Goal: Task Accomplishment & Management: Use online tool/utility

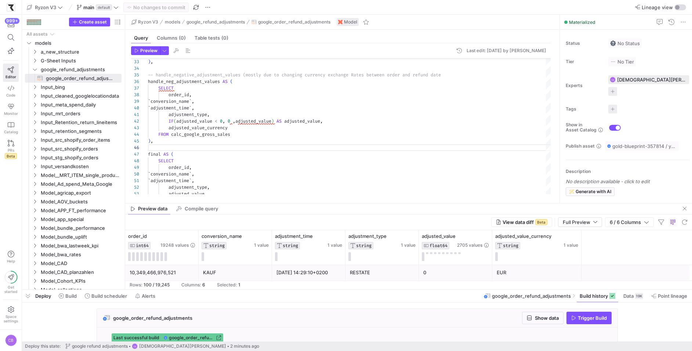
scroll to position [33, 0]
click at [101, 301] on span at bounding box center [106, 296] width 48 height 12
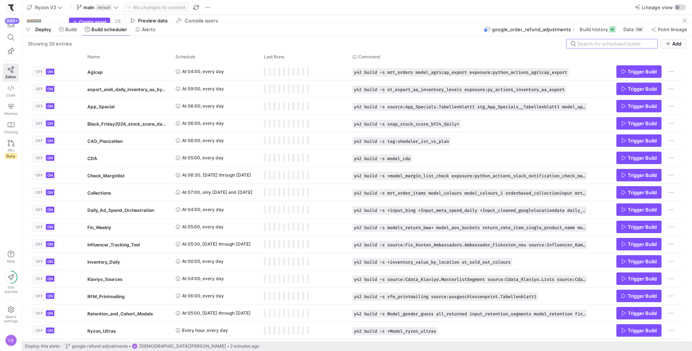
drag, startPoint x: 204, startPoint y: 289, endPoint x: 227, endPoint y: 23, distance: 267.5
click at [227, 23] on div at bounding box center [357, 22] width 670 height 3
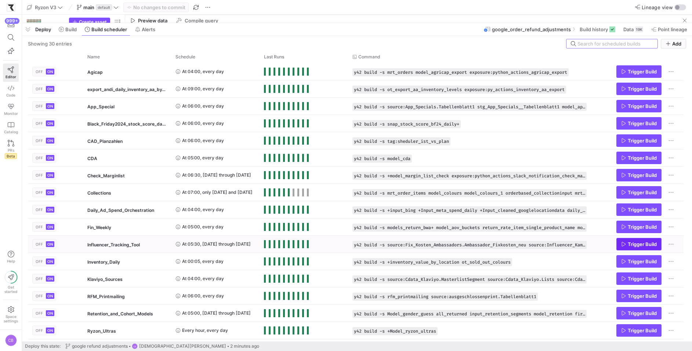
click at [631, 243] on span "Trigger Build" at bounding box center [642, 244] width 29 height 6
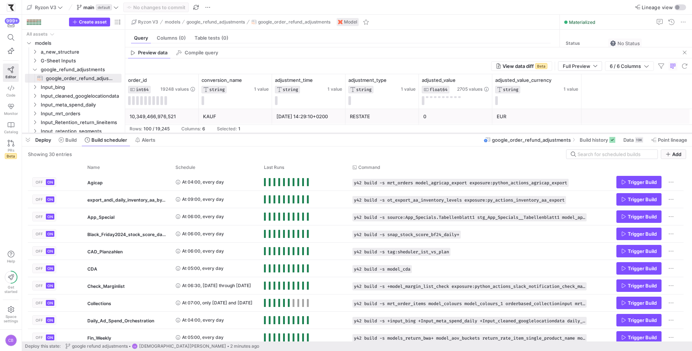
drag, startPoint x: 459, startPoint y: 23, endPoint x: 466, endPoint y: 142, distance: 119.2
click at [466, 135] on div at bounding box center [357, 133] width 670 height 3
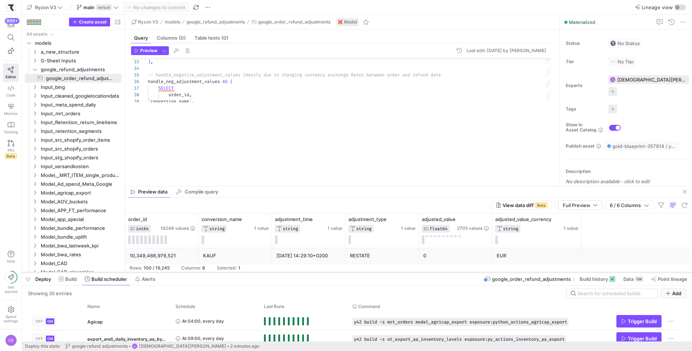
drag, startPoint x: 466, startPoint y: 142, endPoint x: 476, endPoint y: 272, distance: 131.1
click at [476, 272] on div at bounding box center [357, 272] width 670 height 3
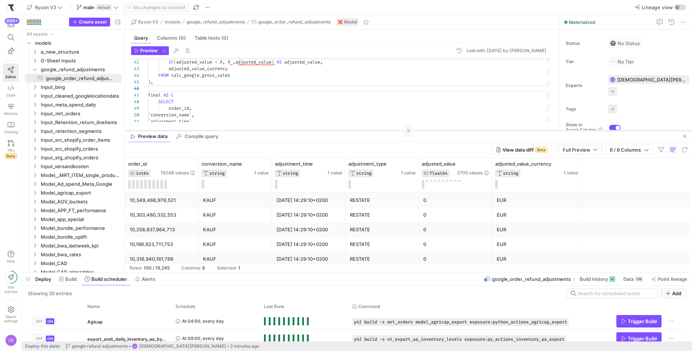
drag, startPoint x: 300, startPoint y: 186, endPoint x: 300, endPoint y: 130, distance: 55.4
click at [300, 131] on div at bounding box center [408, 131] width 567 height 0
click at [162, 48] on span "button" at bounding box center [164, 51] width 8 height 8
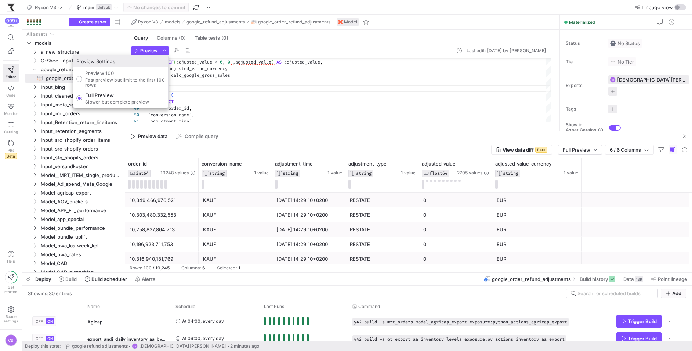
click at [121, 98] on div "Full Preview Slower but complete preview" at bounding box center [117, 98] width 64 height 12
click at [82, 98] on input "Full Preview Slower but complete preview" at bounding box center [79, 98] width 6 height 6
click at [144, 51] on div at bounding box center [346, 175] width 692 height 351
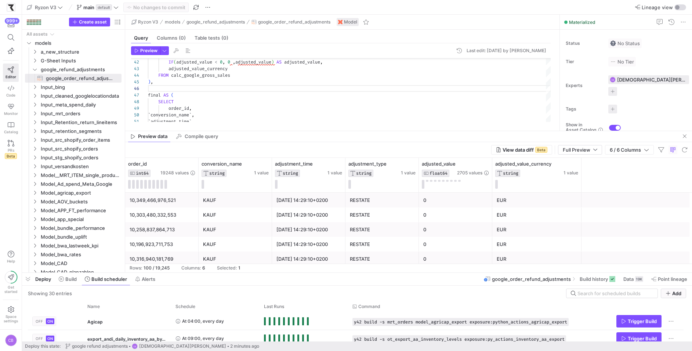
click at [144, 51] on span "Preview" at bounding box center [148, 50] width 17 height 5
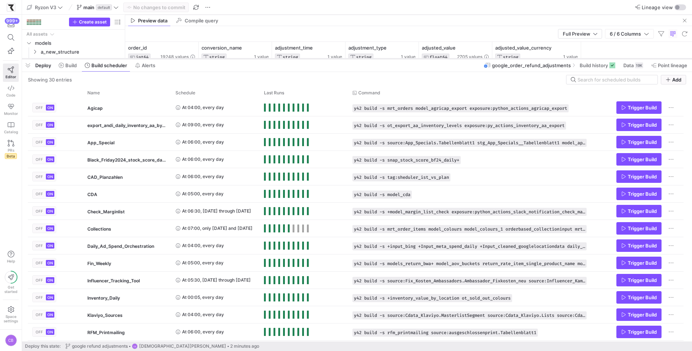
drag, startPoint x: 171, startPoint y: 273, endPoint x: 210, endPoint y: 57, distance: 220.0
click at [210, 57] on div at bounding box center [357, 58] width 670 height 3
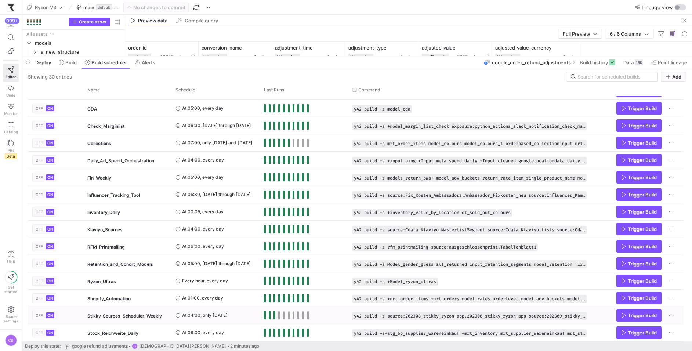
scroll to position [86, 0]
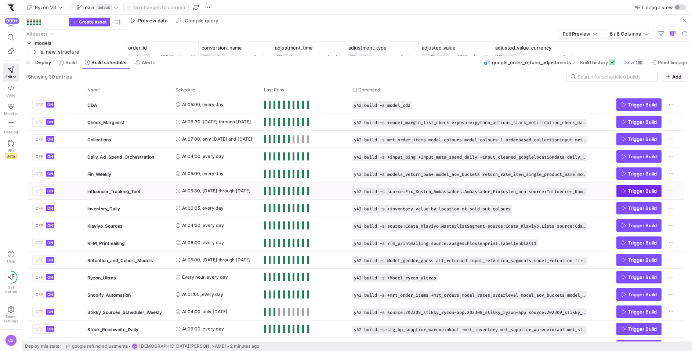
click at [632, 192] on span "Trigger Build" at bounding box center [642, 191] width 29 height 6
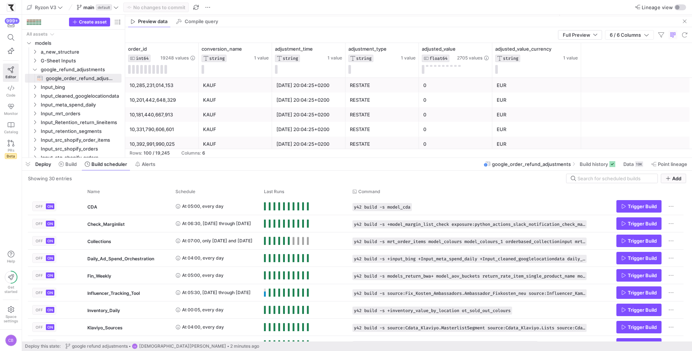
drag, startPoint x: 451, startPoint y: 55, endPoint x: 477, endPoint y: 182, distance: 129.3
click at [477, 159] on div at bounding box center [357, 157] width 670 height 3
